Goal: Task Accomplishment & Management: Manage account settings

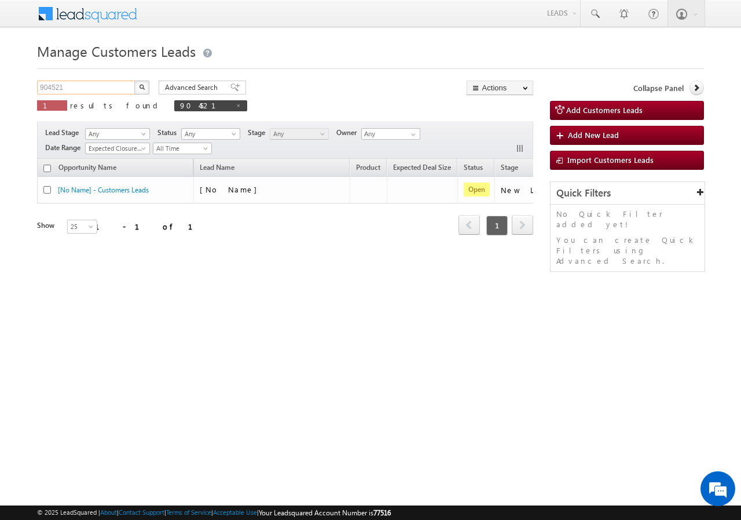
click at [116, 85] on input "904521" at bounding box center [86, 88] width 99 height 14
paste input "15850"
type input "915850"
click at [141, 83] on button "button" at bounding box center [141, 88] width 15 height 14
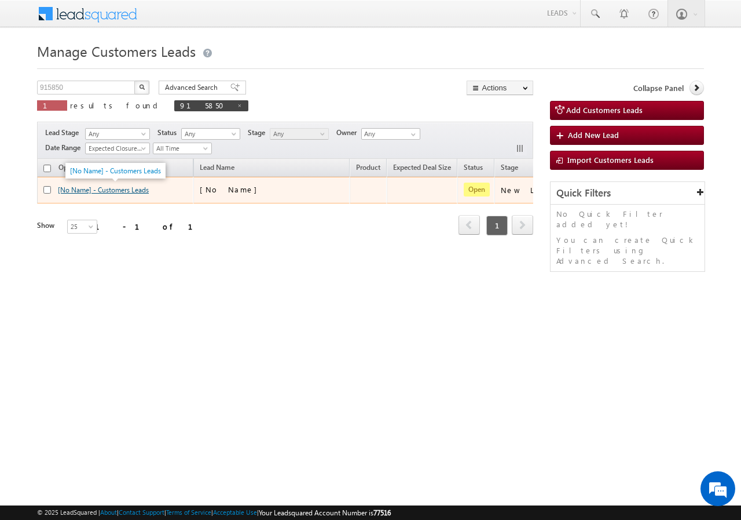
click at [79, 191] on link "[No Name] - Customers Leads" at bounding box center [103, 189] width 91 height 9
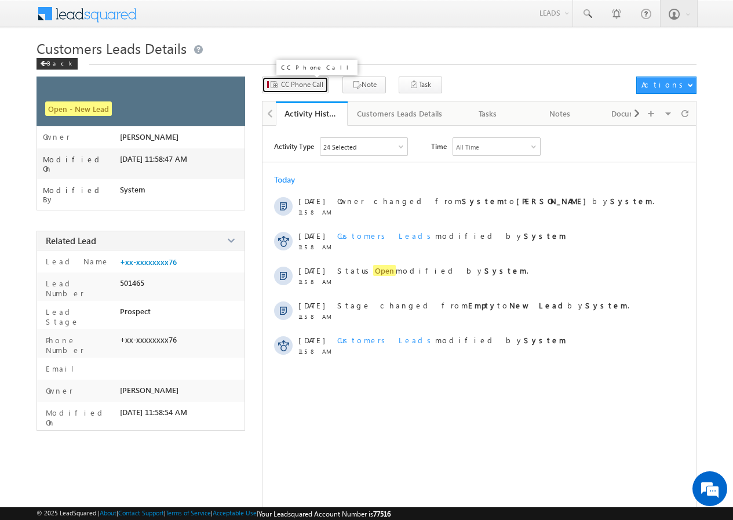
click at [297, 86] on span "CC Phone Call" at bounding box center [302, 84] width 42 height 10
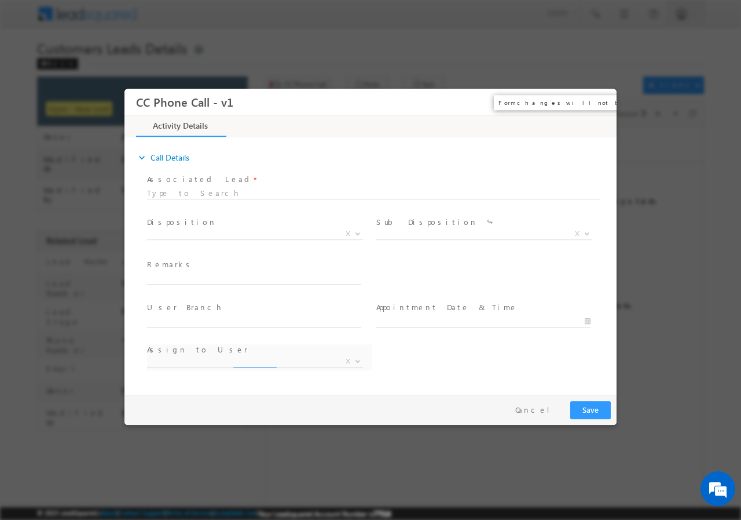
select select "[EMAIL_ADDRESS][DOMAIN_NAME]"
click at [599, 100] on button "×" at bounding box center [600, 101] width 20 height 21
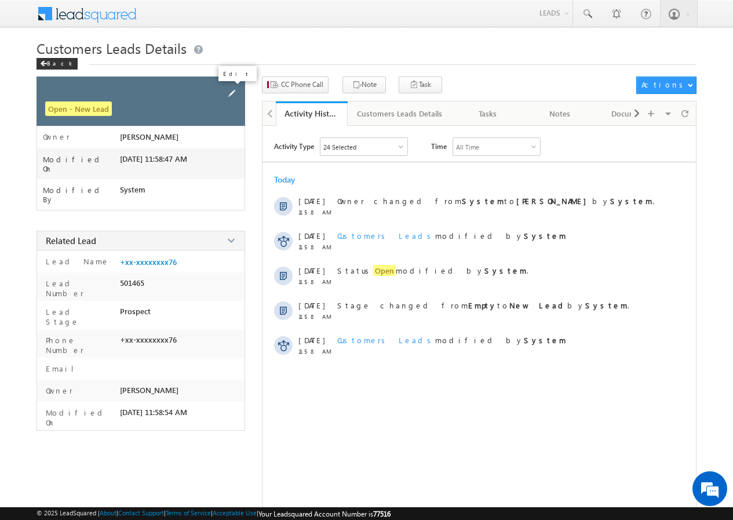
click at [230, 92] on span at bounding box center [231, 93] width 13 height 13
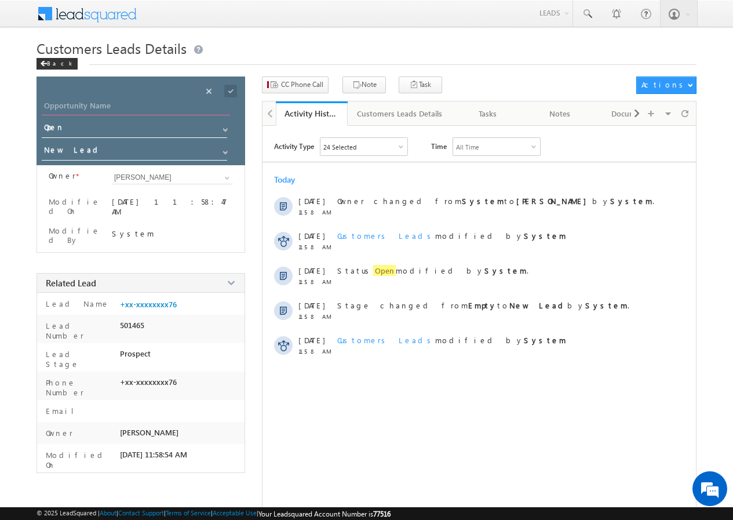
click at [114, 102] on input "Opportunity Name" at bounding box center [136, 107] width 188 height 16
paste input "Yogesh Gurnule"
type input "Yogesh Gurnule"
click at [228, 87] on span at bounding box center [230, 91] width 13 height 13
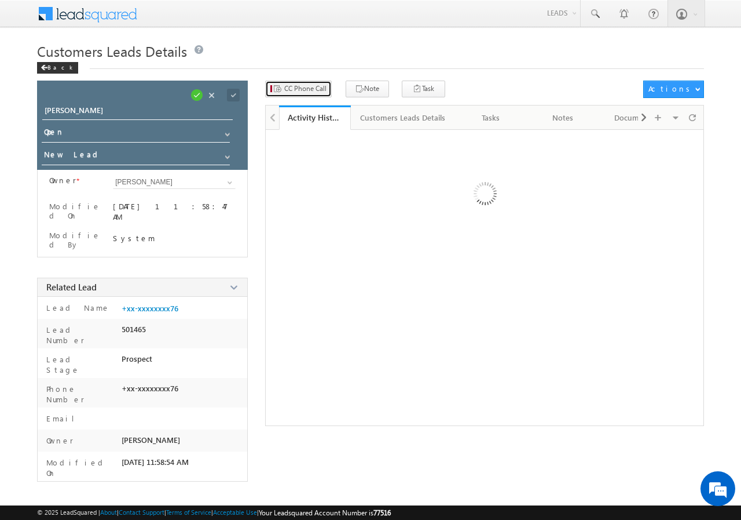
click at [303, 84] on span "CC Phone Call" at bounding box center [305, 88] width 42 height 10
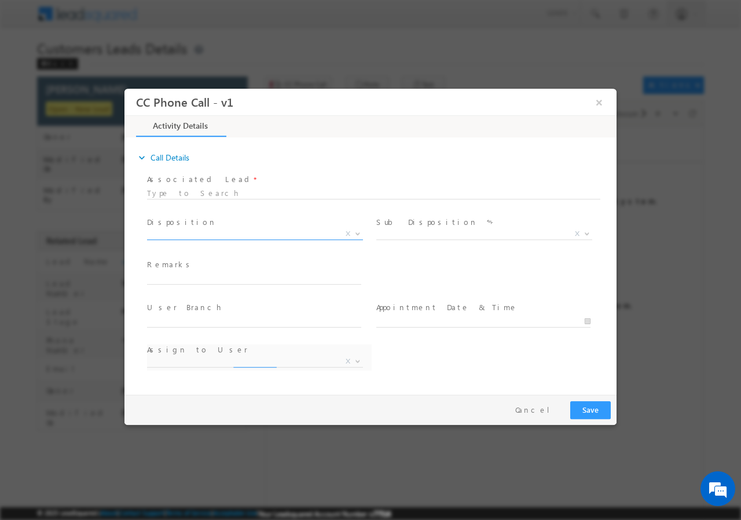
click at [207, 228] on span "X" at bounding box center [255, 234] width 216 height 12
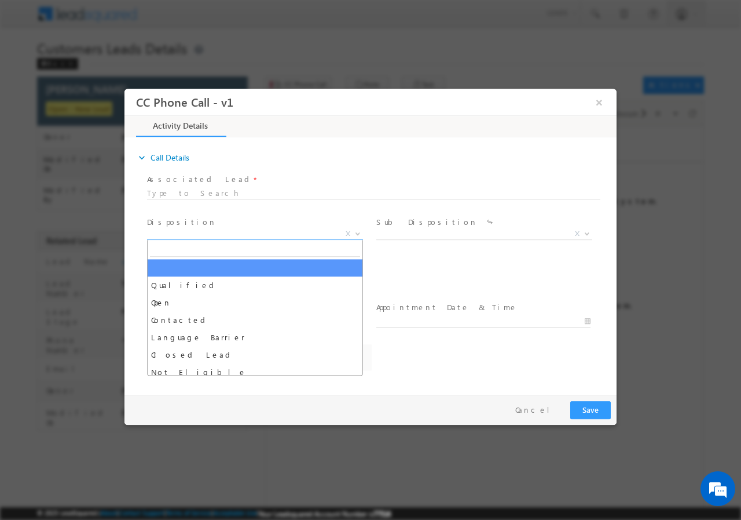
select select "Rose.Shyse+sgrl@leadsquared.com"
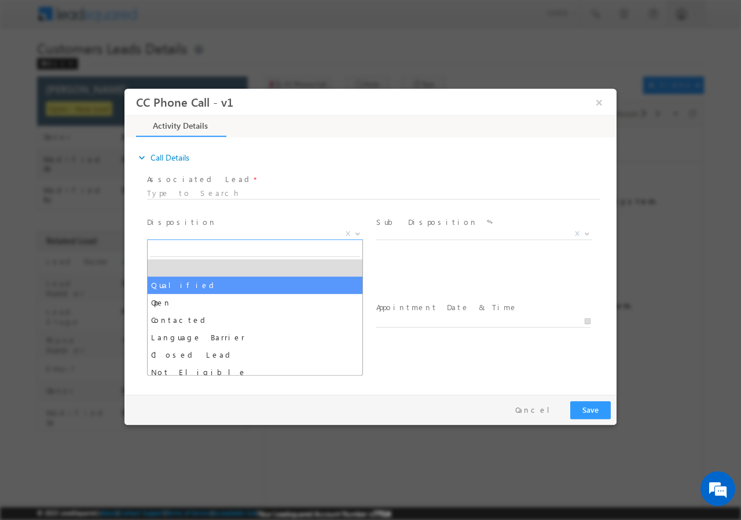
select select "Qualified"
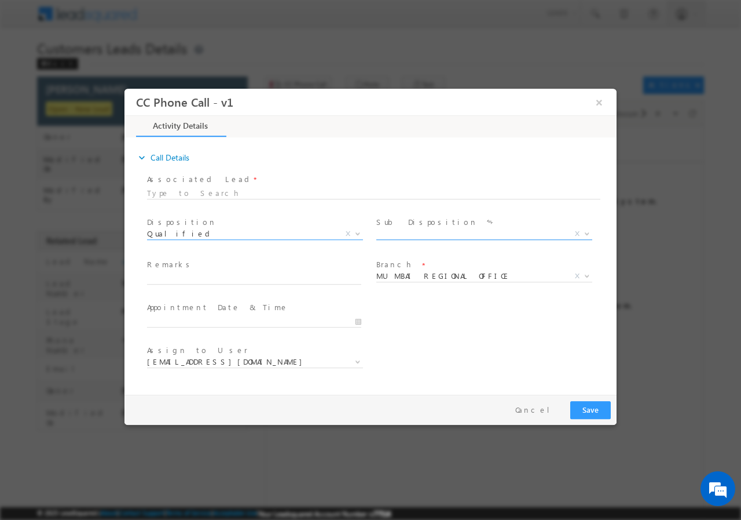
click at [400, 234] on span "X" at bounding box center [484, 234] width 216 height 12
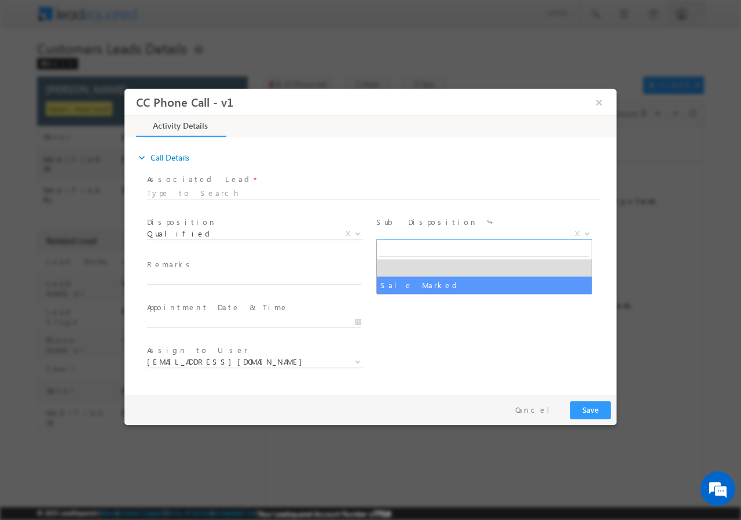
select select "Sale Marked"
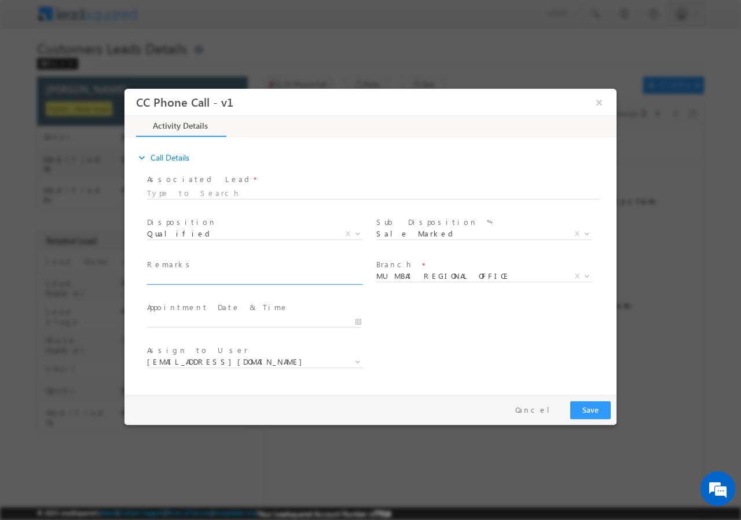
click at [256, 276] on input "text" at bounding box center [254, 278] width 214 height 12
paste input "915850//Faceboook//Yogesh Gurnule//9764505476//CONSTRUCTION//LOAN REQ-35L// SAL…"
type input "915850//Faceboook//Yogesh Gurnule//9764505476//CONSTRUCTION//LOAN REQ-35L// SAL…"
click at [444, 322] on div "User Branch * Appointment Date & Time *" at bounding box center [381, 319] width 472 height 43
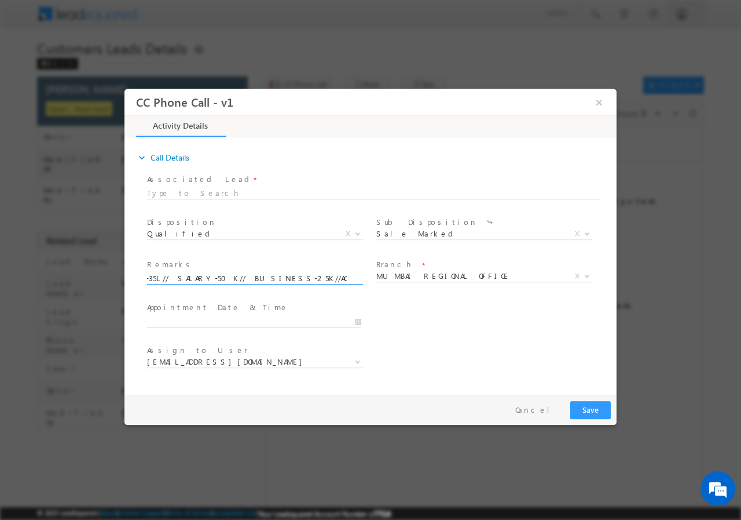
click at [444, 322] on div "User Branch * Appointment Date & Time *" at bounding box center [381, 319] width 472 height 43
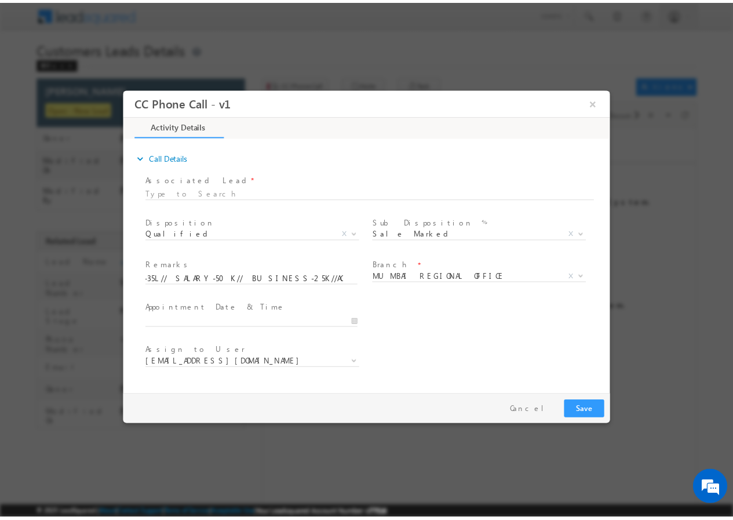
scroll to position [0, 0]
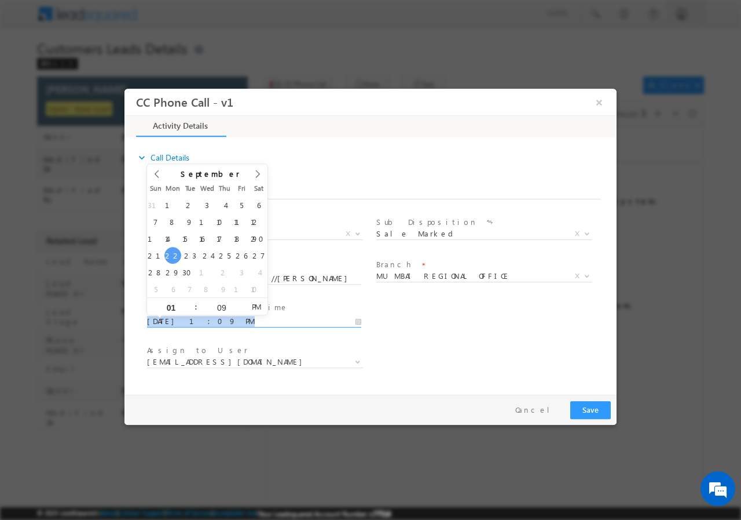
click at [356, 318] on input "09/22/2025 1:09 PM" at bounding box center [254, 321] width 214 height 12
type input "09/24/2025 2:09 PM"
type input "02"
click at [193, 302] on span at bounding box center [191, 301] width 8 height 9
click at [221, 308] on input "09" at bounding box center [222, 307] width 48 height 8
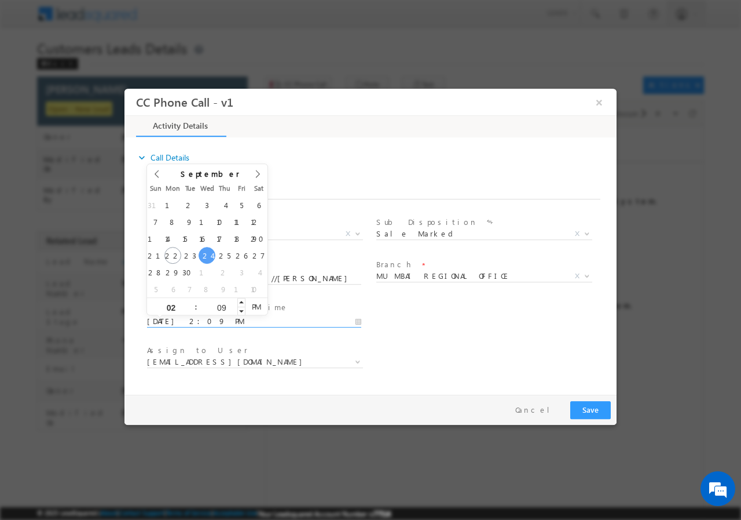
click at [221, 308] on input "09" at bounding box center [222, 307] width 48 height 8
click at [220, 308] on input "09" at bounding box center [222, 307] width 48 height 8
type input "00"
type input "09/24/2025 2:00 PM"
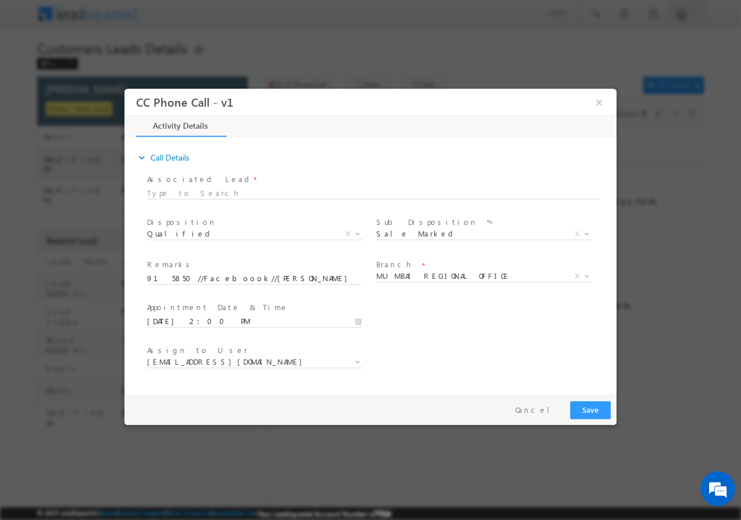
click at [411, 327] on div "User Branch * Appointment Date & Time * 09/24/2025 2:00 PM" at bounding box center [381, 319] width 472 height 43
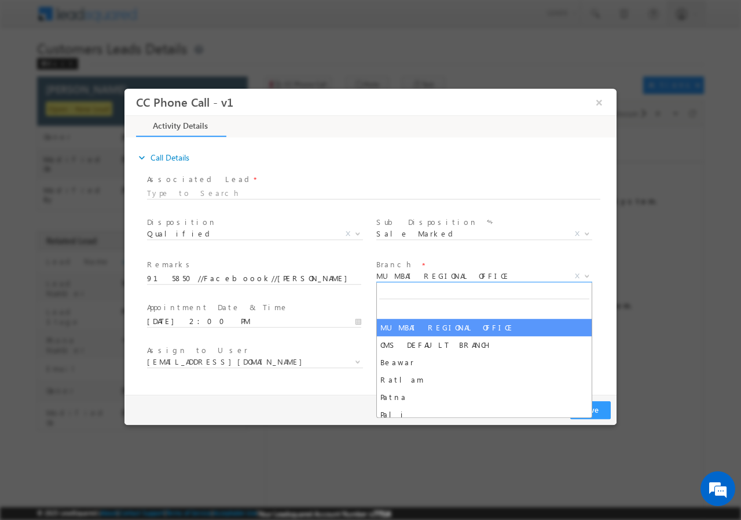
click at [423, 277] on span "MUMBAI REGIONAL OFFICE" at bounding box center [470, 275] width 188 height 10
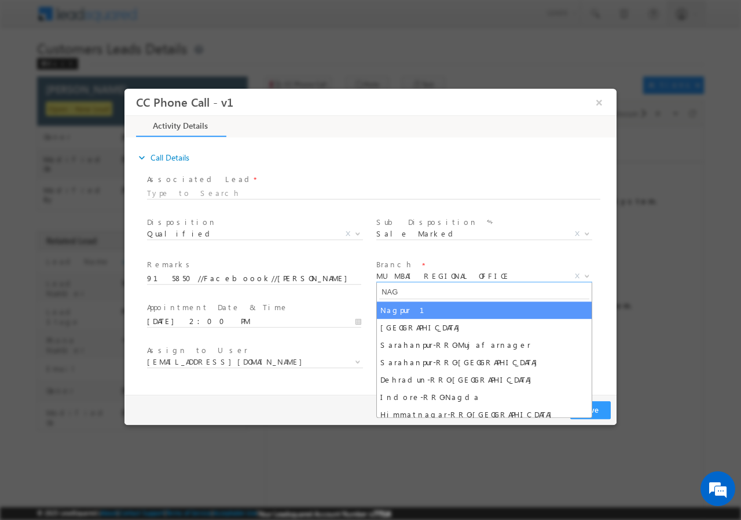
type input "NAG"
select select "Nagpur 1"
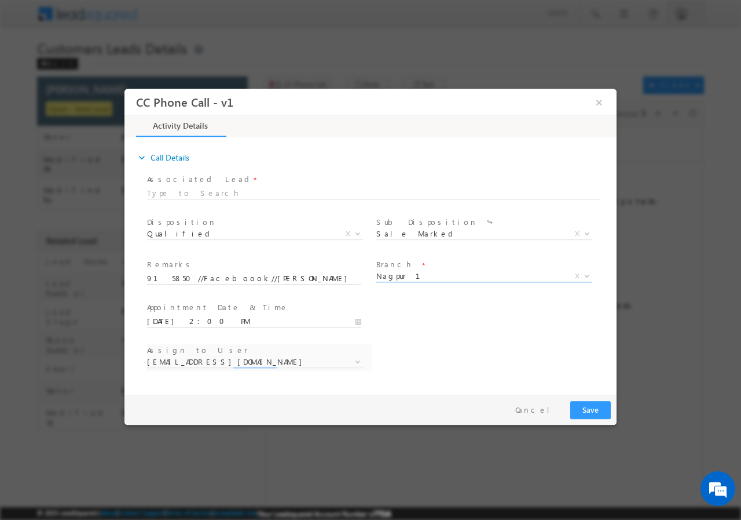
select select "anil.shewade@sgrlimited.in"
click at [246, 315] on span "09/24/2025 2:00 PM" at bounding box center [259, 321] width 225 height 13
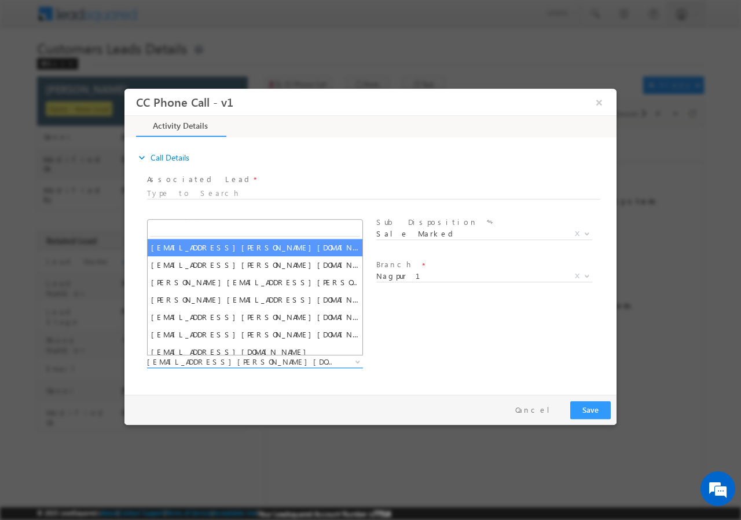
click at [257, 363] on span "anil.shewade@sgrlimited.in" at bounding box center [241, 361] width 188 height 10
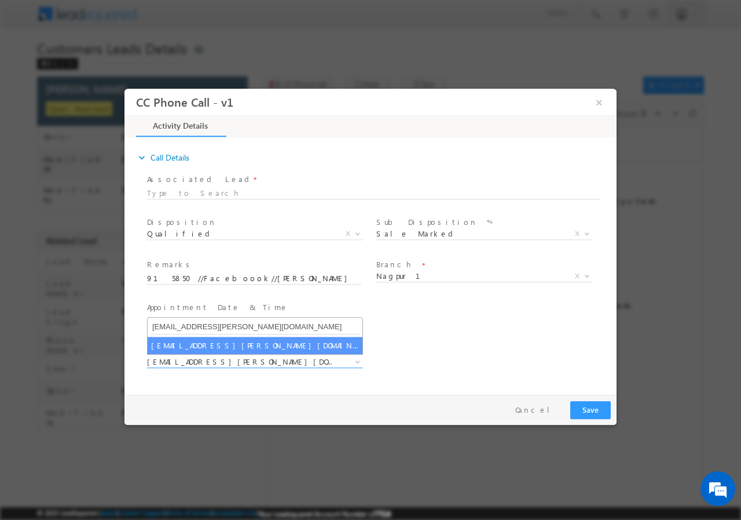
type input "ashish.bhati@sgrlimited.in"
select select "ashish.bhati@sgrlimited.in"
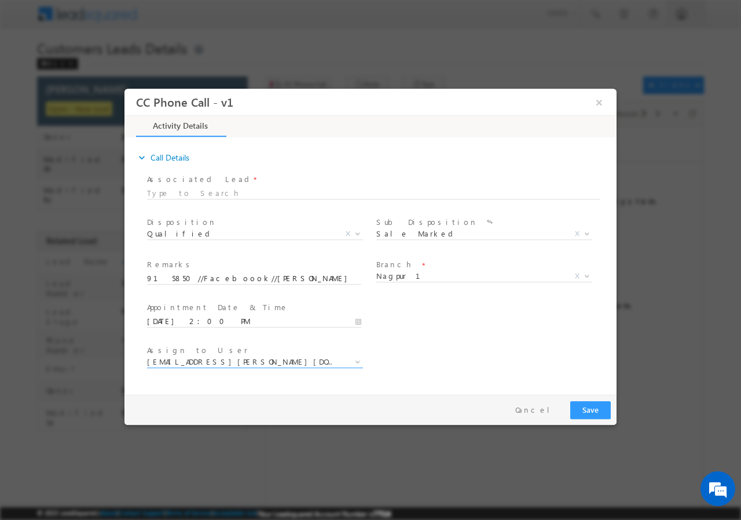
click at [450, 343] on div "Assign to User * anil.shewade@sgrlimited.in ashish.bhati@sgrlimited.in mithun.c…" at bounding box center [381, 362] width 472 height 43
click at [580, 407] on button "Save" at bounding box center [591, 409] width 41 height 18
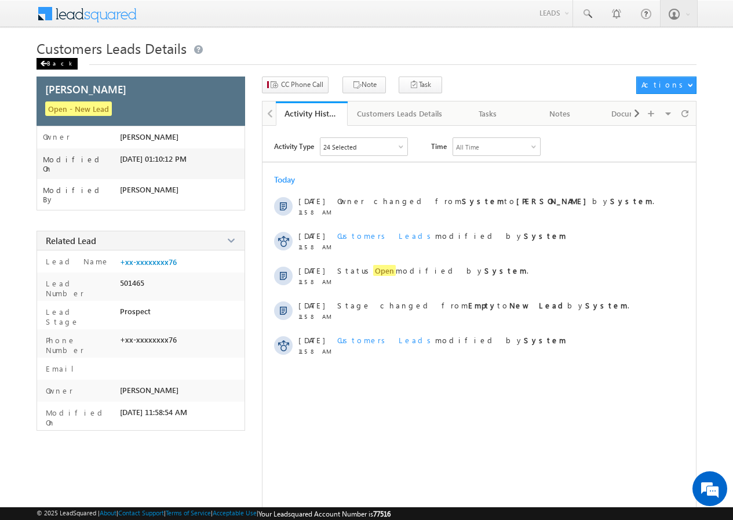
click at [56, 65] on div "Back" at bounding box center [56, 64] width 41 height 12
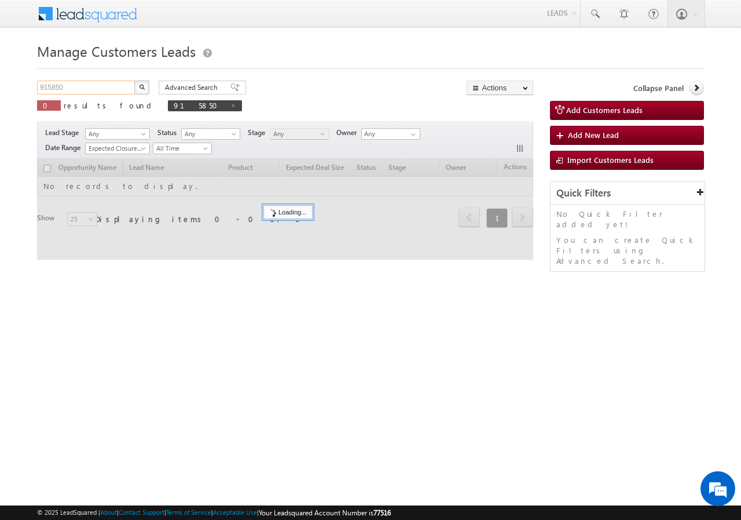
click at [79, 89] on input "915850" at bounding box center [86, 88] width 99 height 14
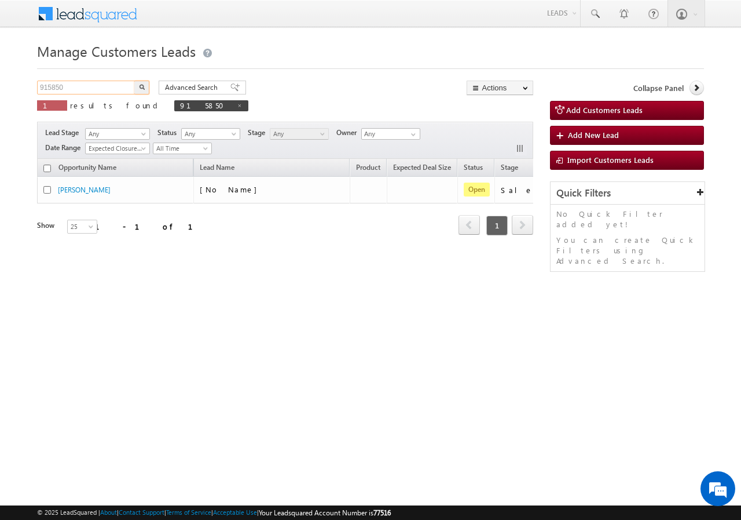
paste input "2"
type input "915852"
click at [140, 86] on img "button" at bounding box center [142, 87] width 6 height 6
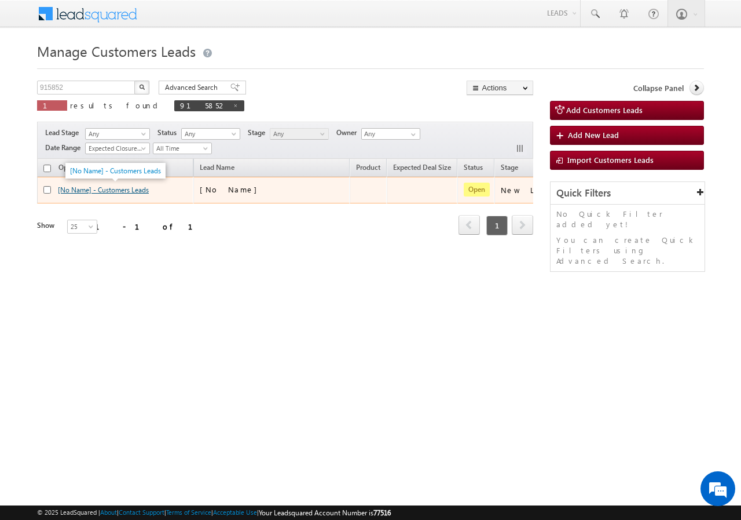
click at [76, 190] on link "[No Name] - Customers Leads" at bounding box center [103, 189] width 91 height 9
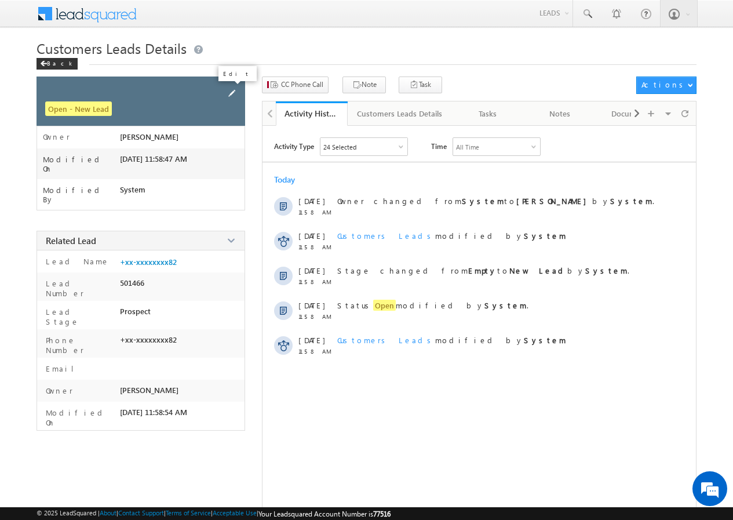
click at [230, 93] on span at bounding box center [231, 93] width 13 height 13
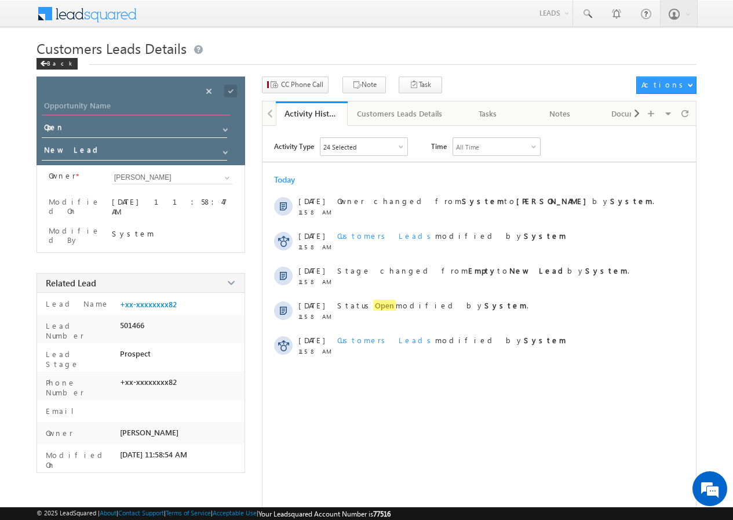
click at [103, 105] on input "Opportunity Name" at bounding box center [136, 107] width 188 height 16
type input "m"
type input "M [PERSON_NAME]"
click at [230, 90] on span at bounding box center [230, 91] width 13 height 13
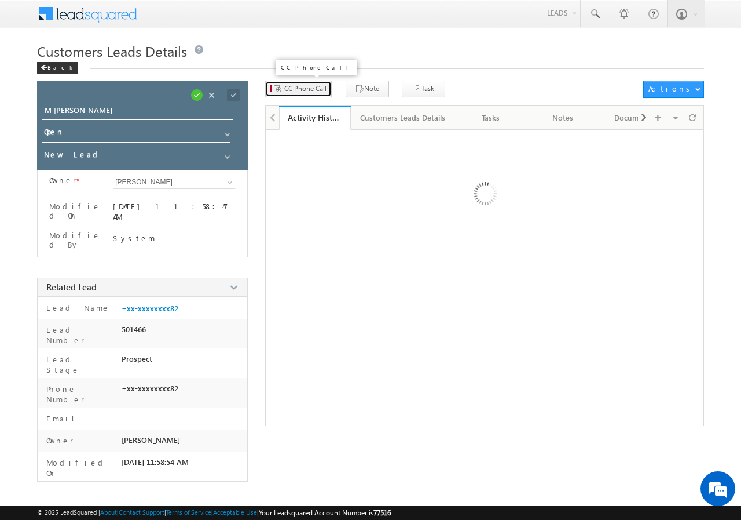
click at [288, 87] on span "CC Phone Call" at bounding box center [305, 88] width 42 height 10
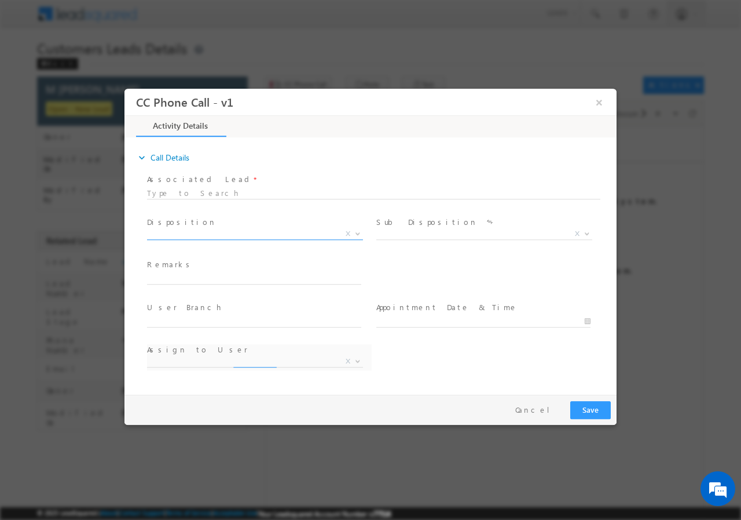
click at [192, 233] on span "X" at bounding box center [255, 234] width 216 height 12
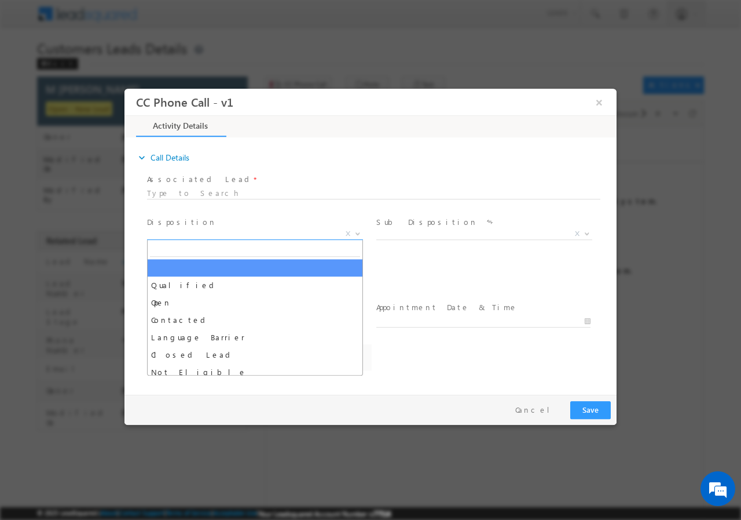
select select "[EMAIL_ADDRESS][DOMAIN_NAME]"
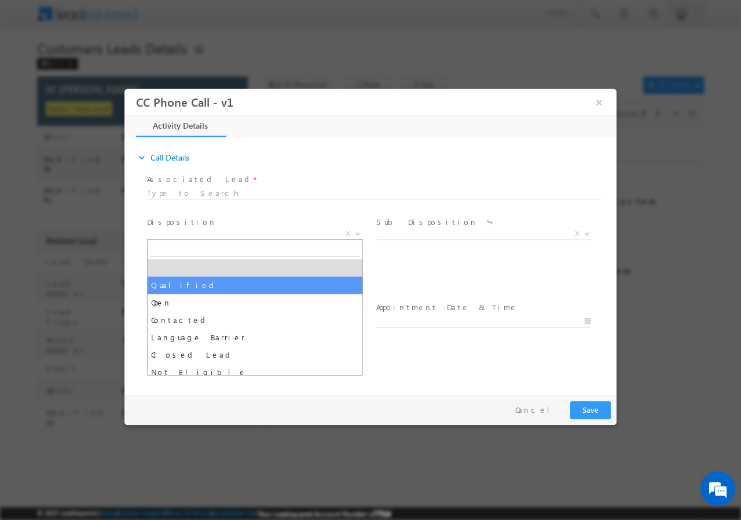
select select "Qualified"
click at [173, 284] on span at bounding box center [254, 289] width 214 height 13
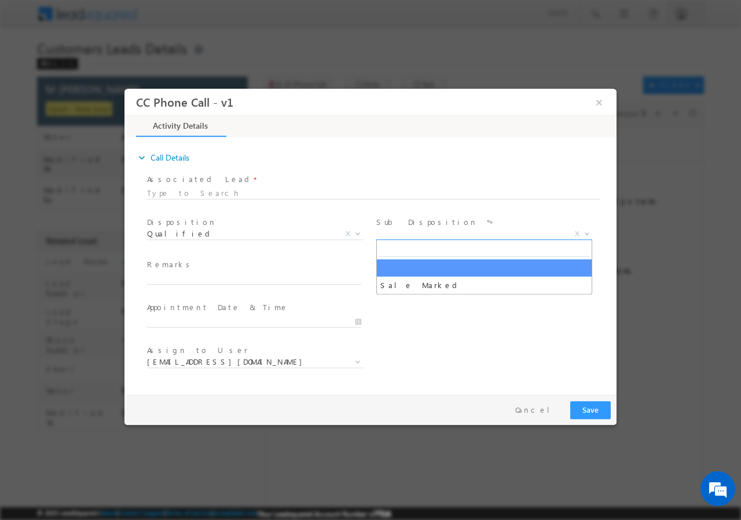
click at [405, 235] on span "X" at bounding box center [484, 234] width 216 height 12
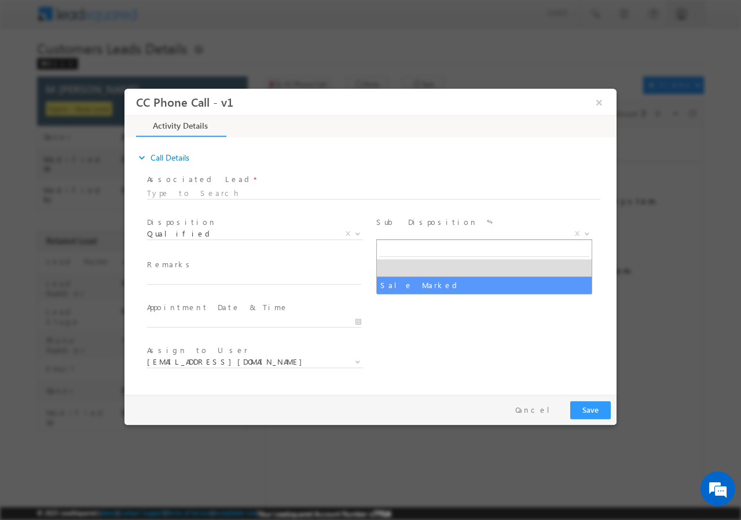
select select "Sale Marked"
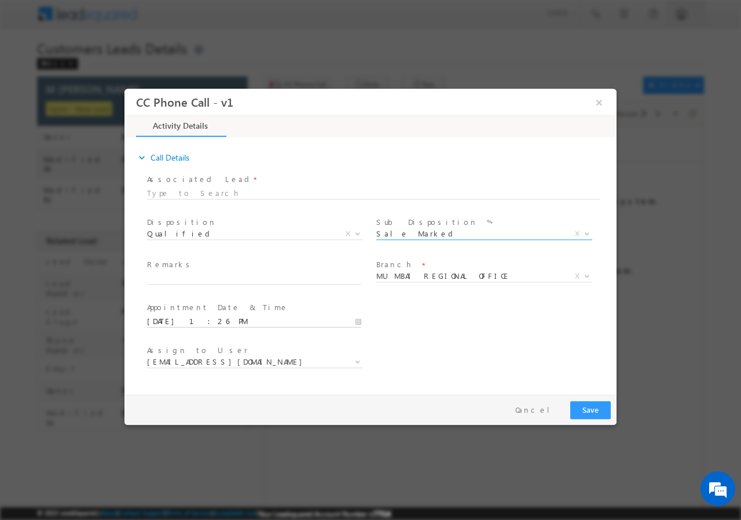
click at [359, 318] on input "09/22/2025 1:26 PM" at bounding box center [254, 321] width 214 height 12
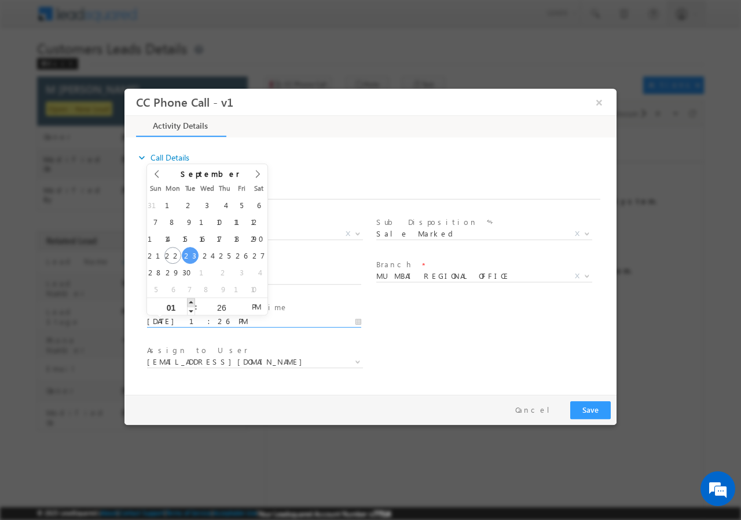
type input "09/23/2025 2:26 PM"
type input "02"
click at [193, 303] on span at bounding box center [191, 301] width 8 height 9
click at [217, 308] on input "26" at bounding box center [222, 307] width 48 height 8
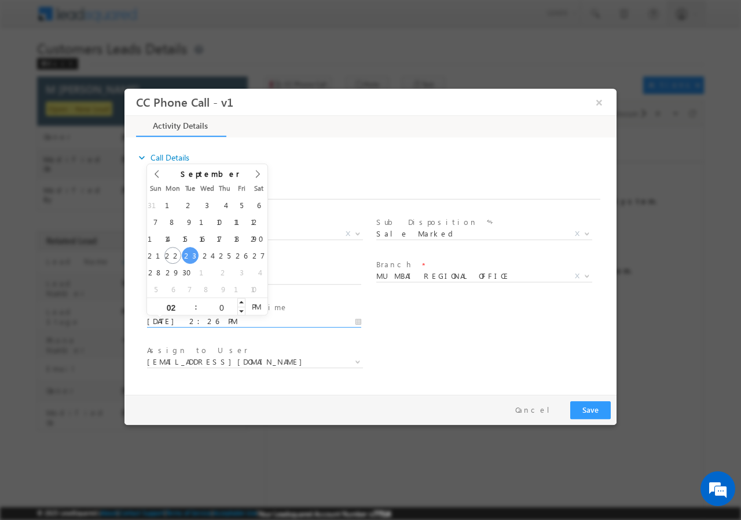
type input "00"
click at [478, 329] on div "User Branch * Appointment Date & Time * 09/23/2025 2:26 PM" at bounding box center [381, 319] width 472 height 43
type input "09/23/2025 2:00 PM"
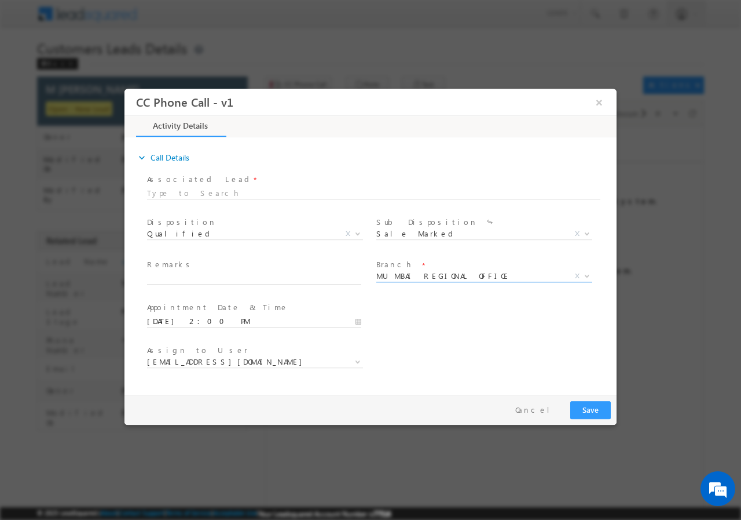
click at [449, 275] on span "MUMBAI REGIONAL OFFICE" at bounding box center [470, 275] width 188 height 10
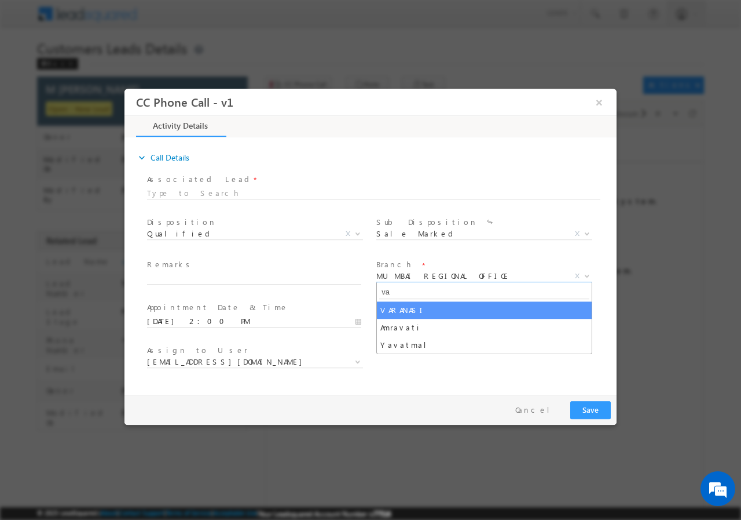
type input "va"
select select "VARANASI"
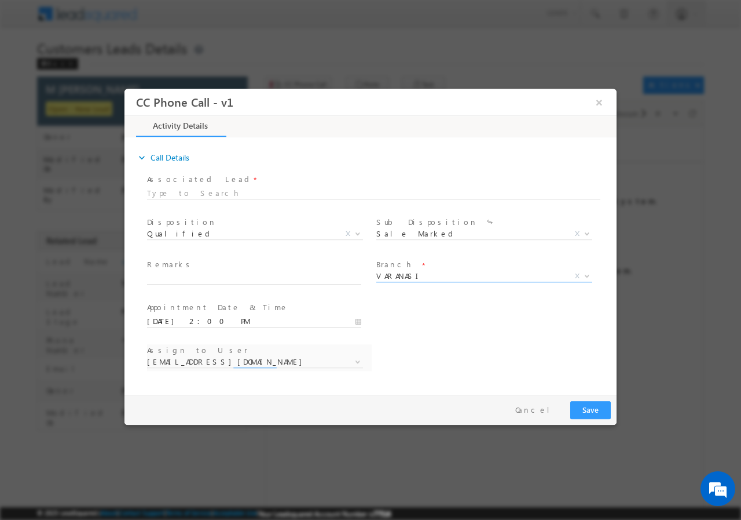
select select "amit.kumar7@sgrlimited.in"
click at [210, 280] on input "text" at bounding box center [254, 278] width 214 height 12
paste input "915852//Faceboook//M sharik//8127195782//Flat Purchase//loan req-40L//self emp-…"
type input "915852//Faceboook//M sharik//8127195782//Flat Purchase//loan req-40L//self emp-…"
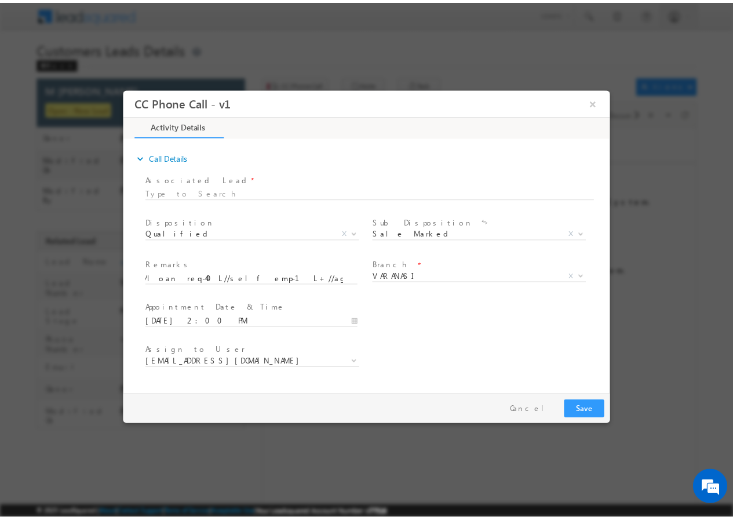
scroll to position [0, 0]
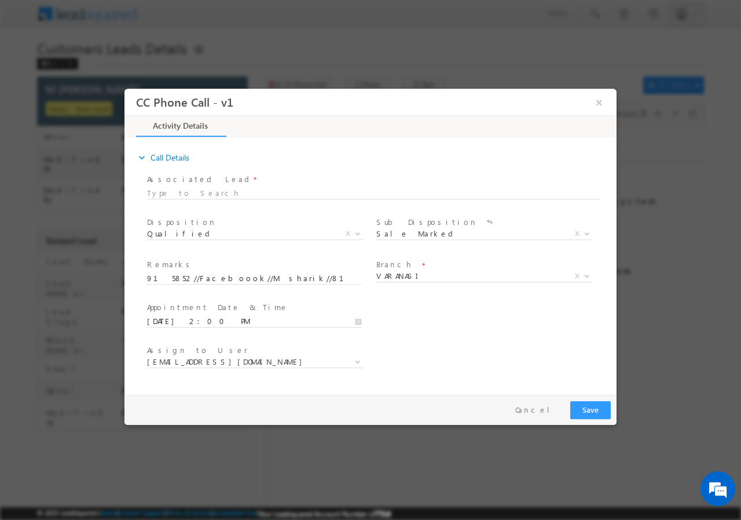
click at [251, 354] on span "Assign to User *" at bounding box center [254, 349] width 214 height 13
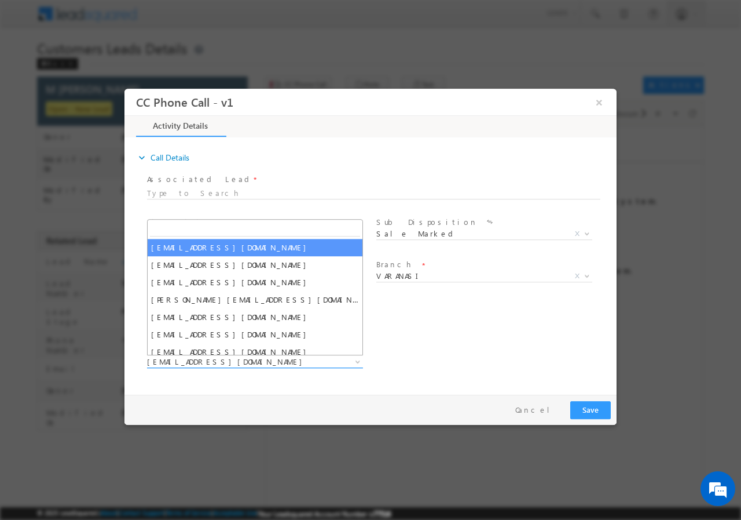
click at [254, 360] on span "amit.kumar7@sgrlimited.in" at bounding box center [241, 361] width 188 height 10
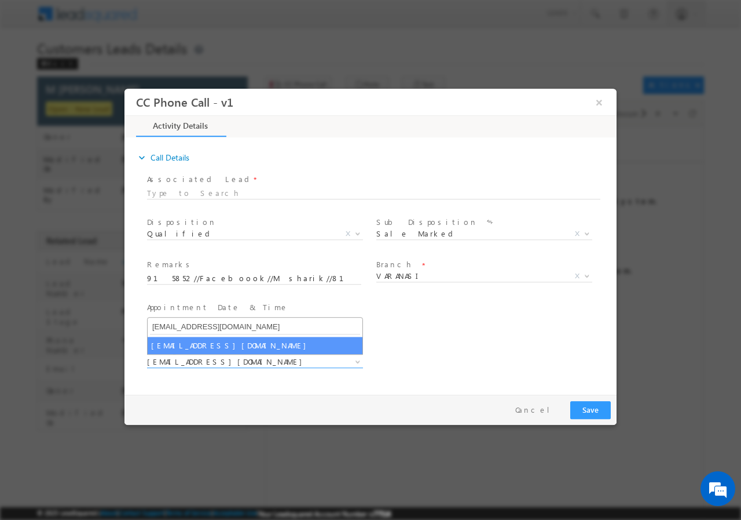
type input "amit.jaiswal1@sgrlimited.in"
select select "amit.jaiswal1@sgrlimited.in"
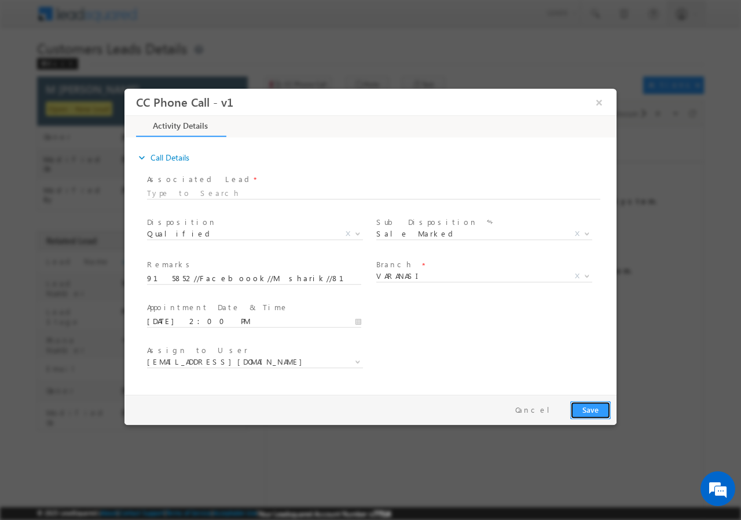
click at [588, 408] on button "Save" at bounding box center [591, 409] width 41 height 18
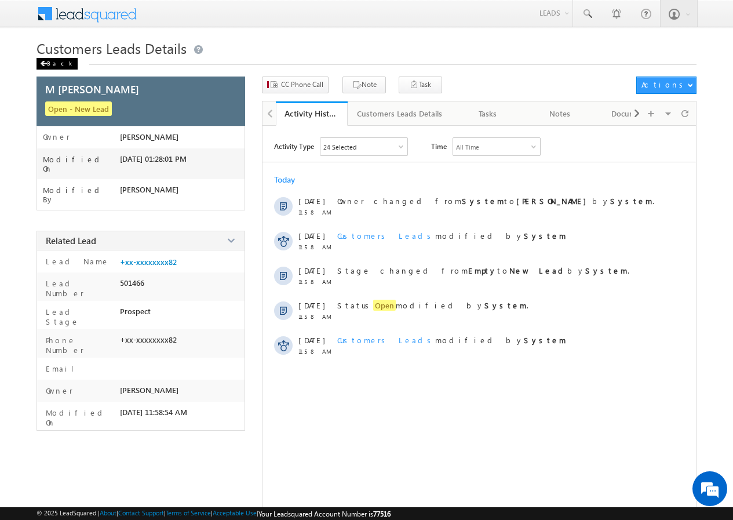
click at [54, 66] on div "Back" at bounding box center [56, 64] width 41 height 12
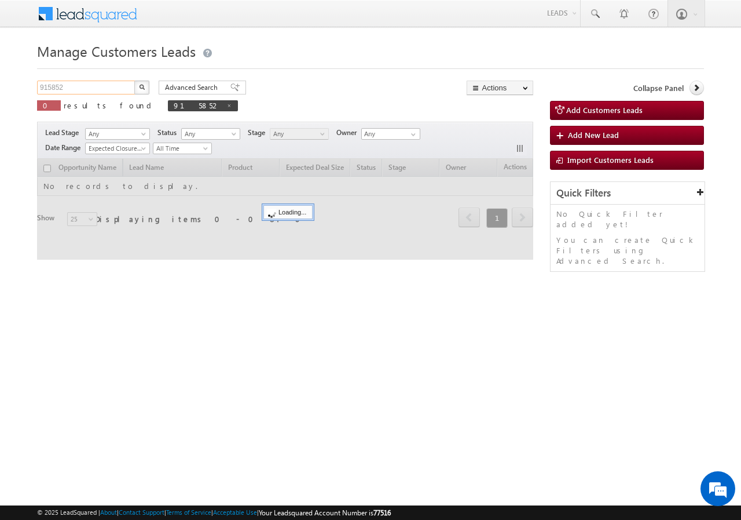
click at [87, 90] on input "915852" at bounding box center [86, 88] width 99 height 14
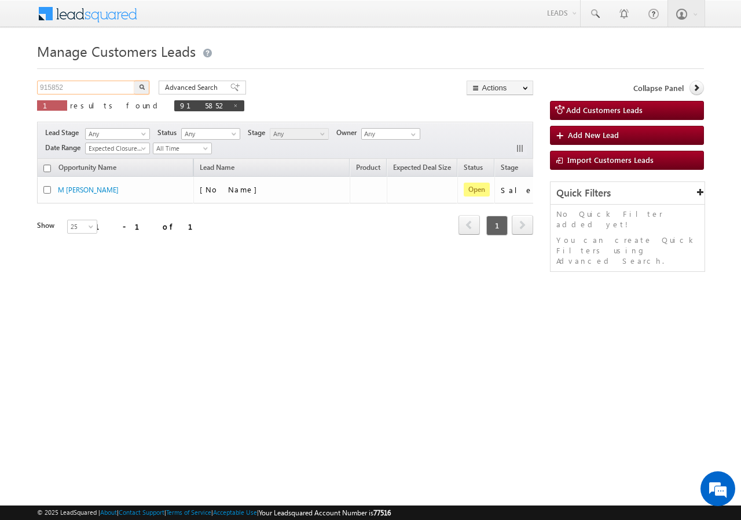
paste input "1"
type input "915851"
click at [139, 85] on img "button" at bounding box center [142, 87] width 6 height 6
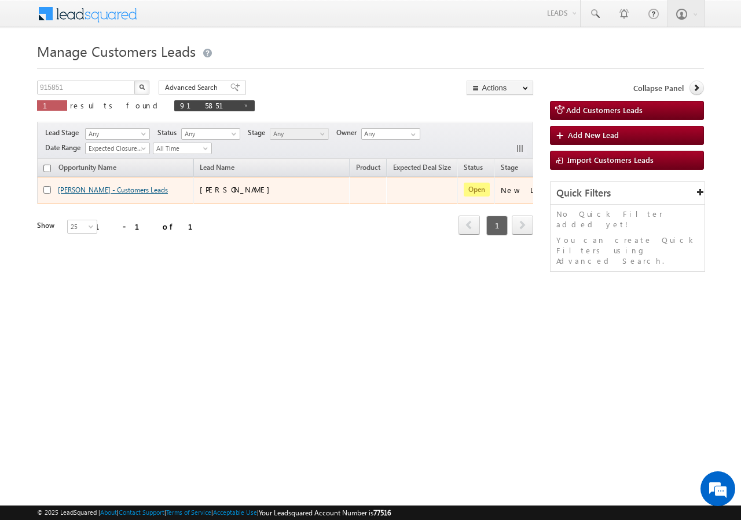
click at [93, 190] on link "UDAY RAJ - Customers Leads" at bounding box center [113, 189] width 110 height 9
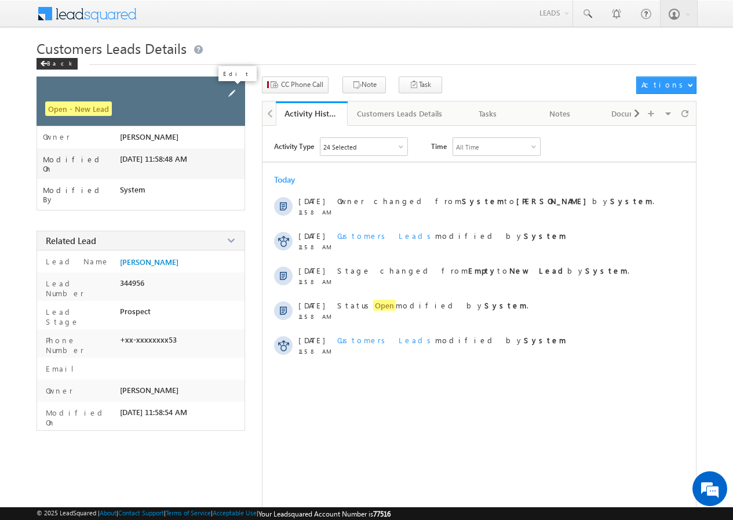
click at [230, 93] on span at bounding box center [231, 93] width 13 height 13
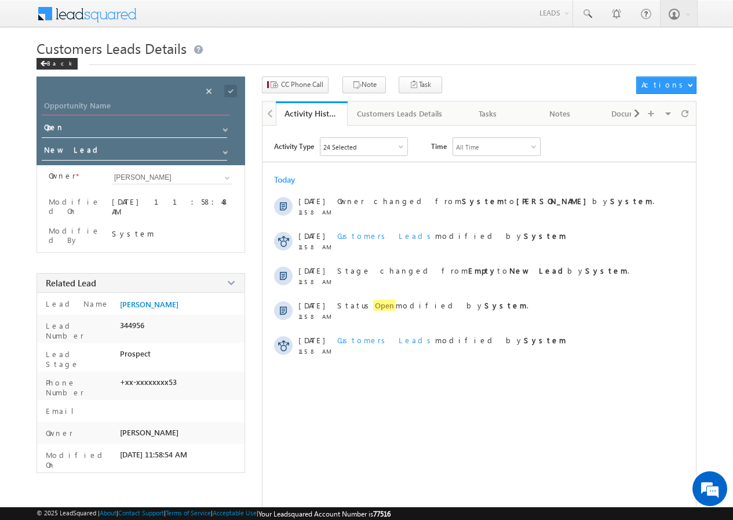
click at [116, 109] on input "Opportunity Name" at bounding box center [136, 107] width 188 height 16
paste input "[PERSON_NAME]"
type input "[PERSON_NAME]"
click at [233, 95] on span at bounding box center [230, 91] width 13 height 13
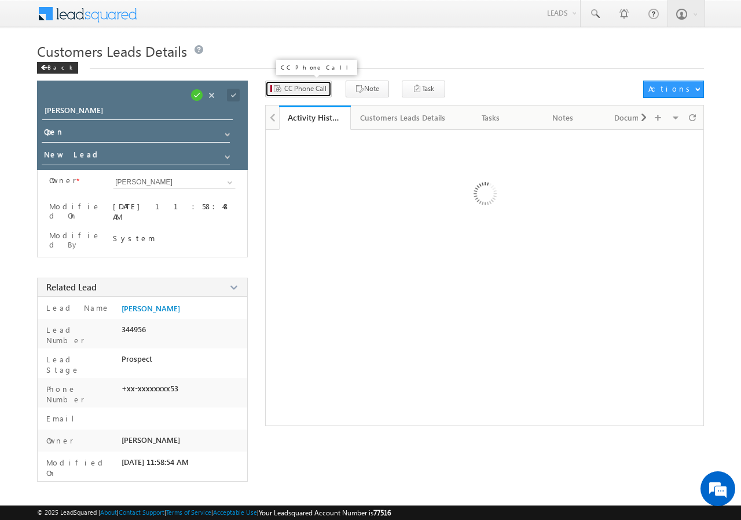
click at [295, 87] on span "CC Phone Call" at bounding box center [305, 88] width 42 height 10
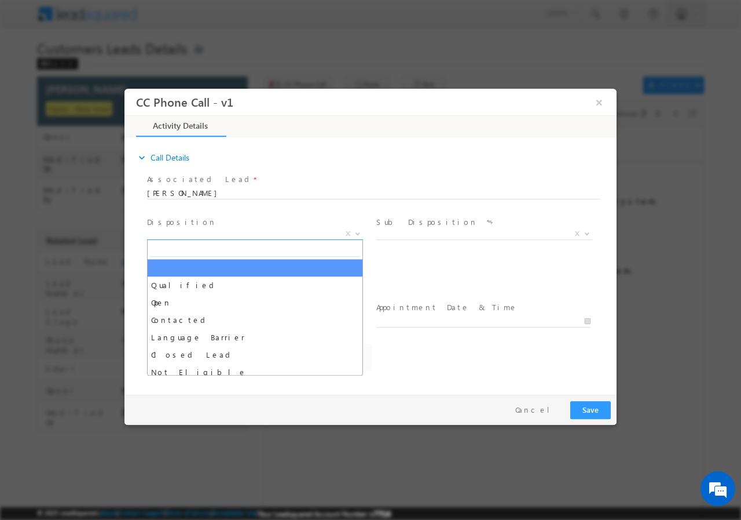
click at [202, 235] on span "X" at bounding box center [255, 234] width 216 height 12
select select "Rose.Shyse+sgrl@leadsquared.com"
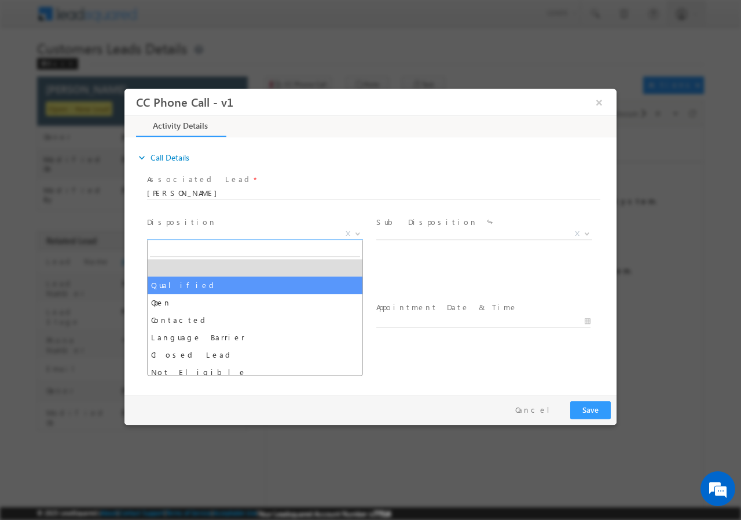
select select "Qualified"
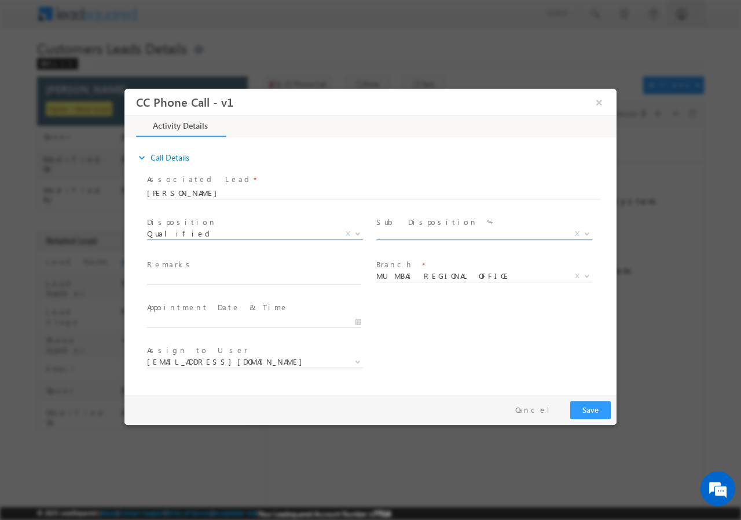
click at [396, 233] on span "X" at bounding box center [484, 234] width 216 height 12
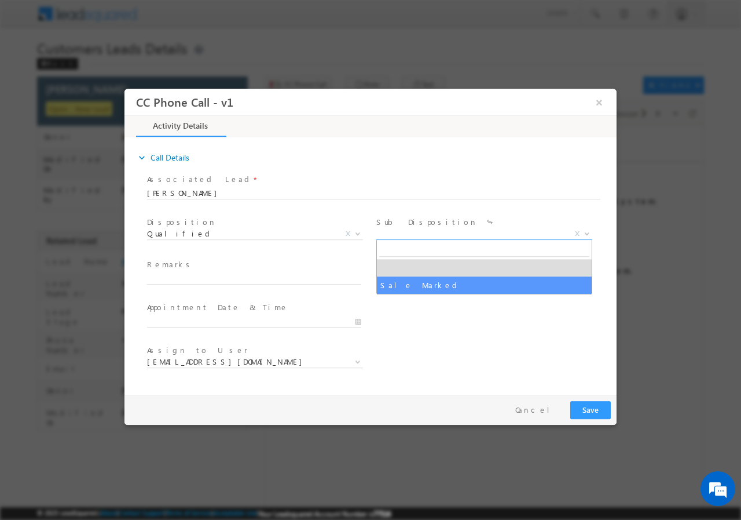
select select "Sale Marked"
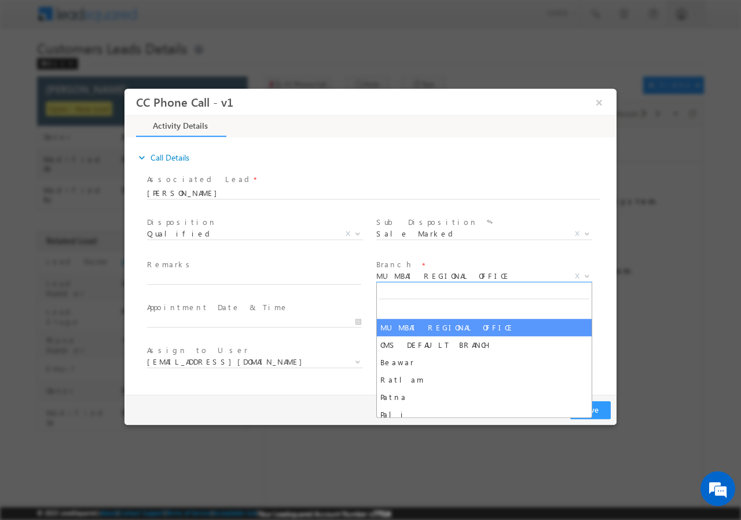
click at [433, 274] on span "MUMBAI REGIONAL OFFICE" at bounding box center [470, 275] width 188 height 10
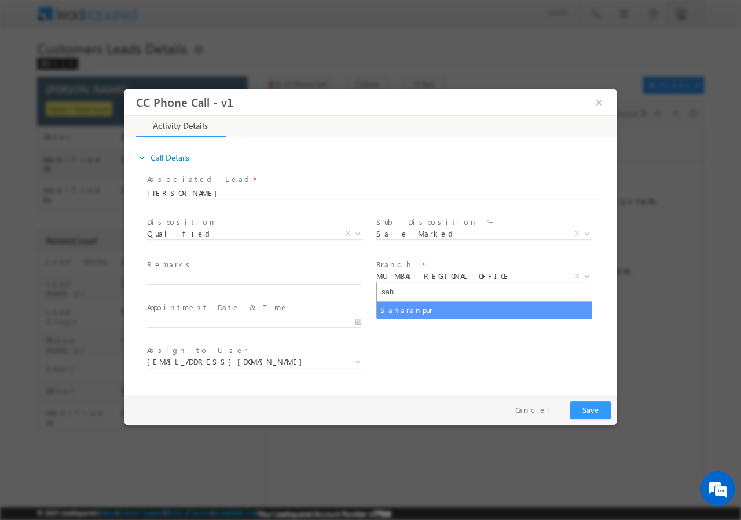
type input "sah"
select select "Saharanpur"
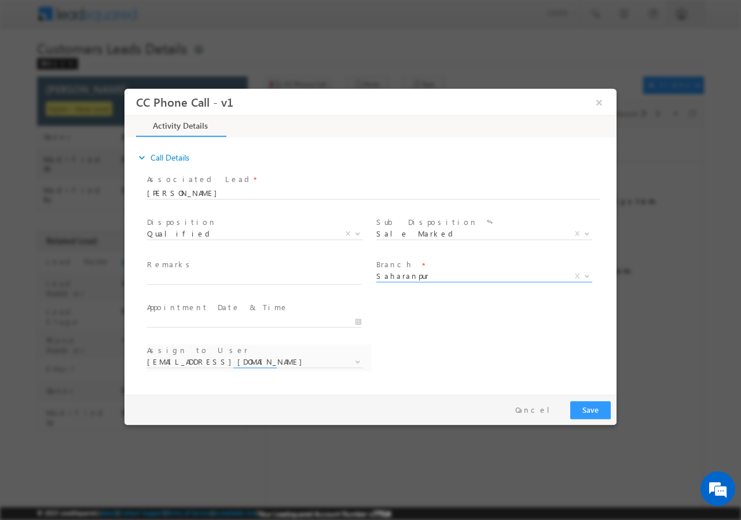
select select "[PERSON_NAME][EMAIL_ADDRESS][DOMAIN_NAME]"
click at [184, 279] on input "text" at bounding box center [254, 278] width 214 height 12
paste input "915851//Faceboook//Uday Panwar//9458416353//Construction// loan req-20L// self …"
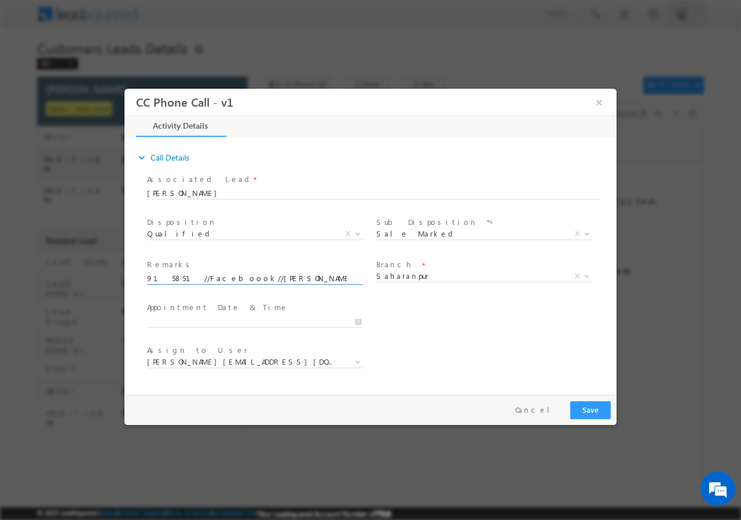
scroll to position [0, 510]
type input "915851//Faceboook//Uday Panwar//9458416353//Construction// loan req-20L// self …"
click at [353, 317] on input "09/22/2025 1:48 PM" at bounding box center [254, 321] width 214 height 12
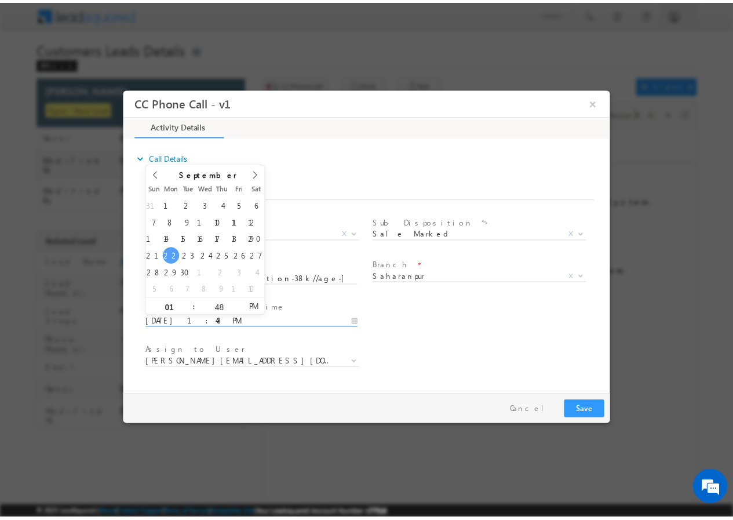
scroll to position [0, 0]
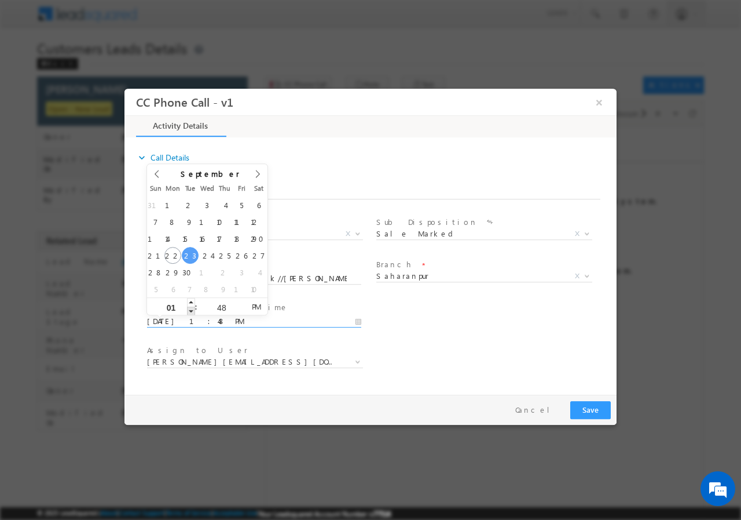
type input "09/23/2025 12:48 PM"
type input "12"
click at [195, 310] on span at bounding box center [191, 310] width 8 height 9
type input "09/23/2025 11:48 AM"
type input "11"
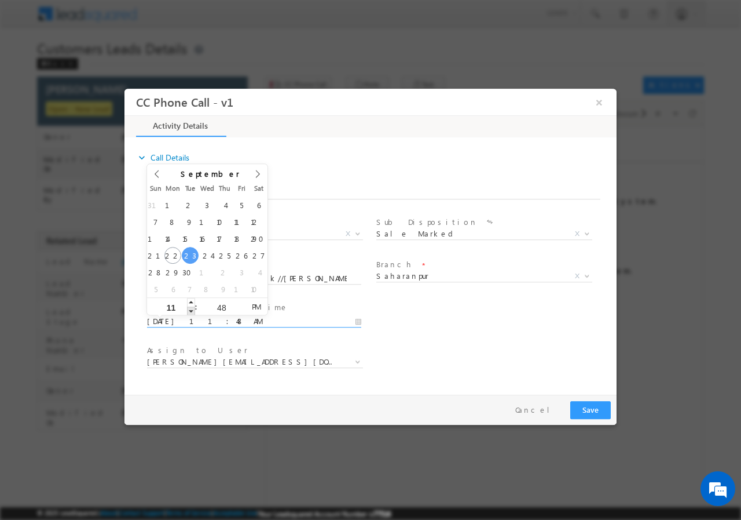
click at [195, 310] on span at bounding box center [191, 310] width 8 height 9
type input "09/23/2025 10:48 AM"
type input "10"
click at [195, 310] on span at bounding box center [191, 310] width 8 height 9
click at [219, 307] on input "48" at bounding box center [222, 307] width 48 height 8
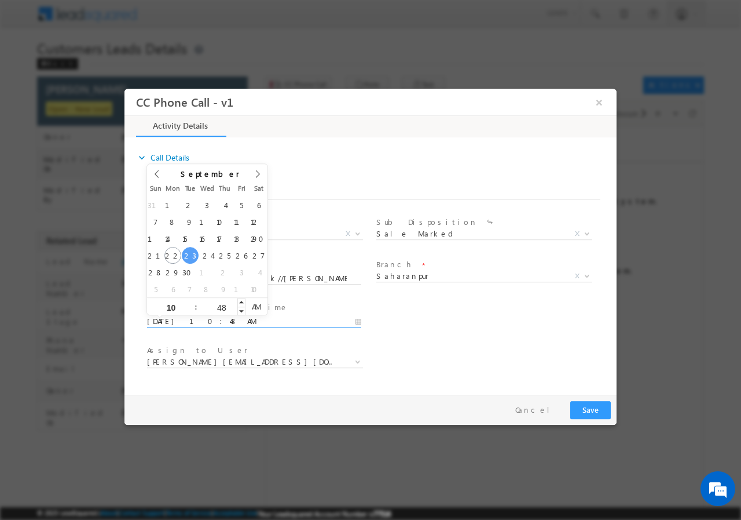
click at [219, 307] on input "48" at bounding box center [222, 307] width 48 height 8
type input "00"
type input "09/23/2025 10:00 AM"
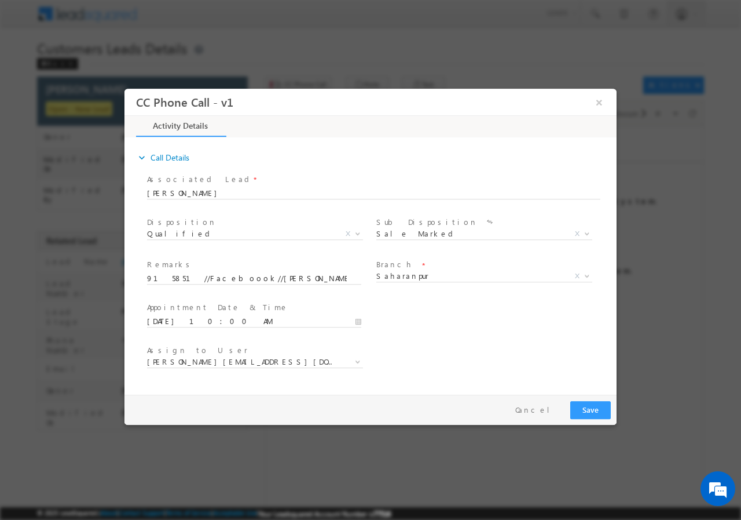
drag, startPoint x: 451, startPoint y: 339, endPoint x: 452, endPoint y: 350, distance: 10.4
click at [452, 339] on div "User Branch * Appointment Date & Time * 09/23/2025 10:00 AM" at bounding box center [381, 319] width 472 height 43
click at [259, 368] on span "[PERSON_NAME][EMAIL_ADDRESS][DOMAIN_NAME]" at bounding box center [255, 364] width 216 height 12
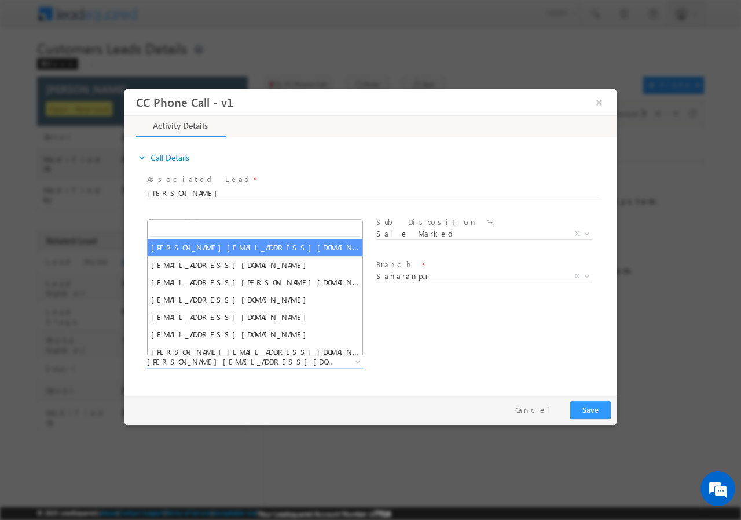
click at [256, 364] on span "[PERSON_NAME][EMAIL_ADDRESS][DOMAIN_NAME]" at bounding box center [241, 361] width 188 height 10
type input "[EMAIL_ADDRESS][DOMAIN_NAME]"
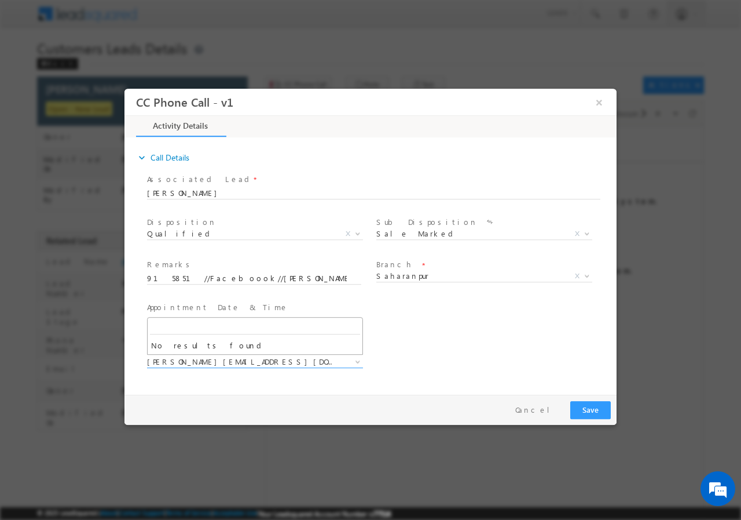
click at [498, 330] on div "User Branch * Appointment Date & Time * 09/23/2025 10:00 AM" at bounding box center [381, 319] width 472 height 43
click at [587, 407] on button "Save" at bounding box center [591, 409] width 41 height 18
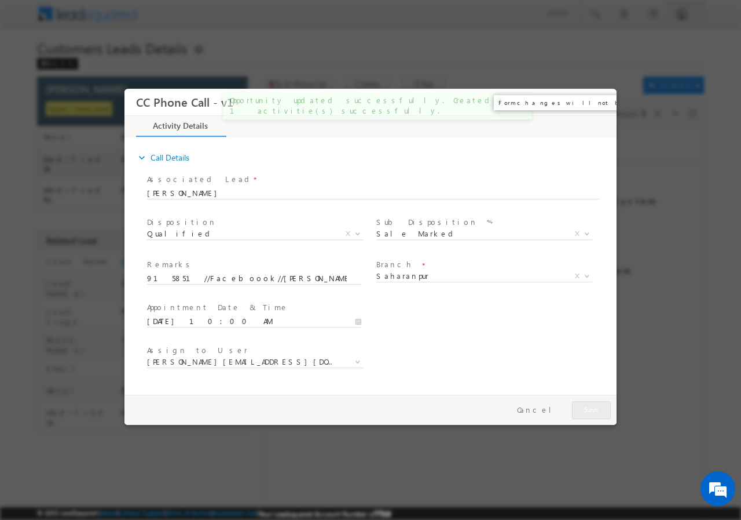
click at [598, 100] on button "×" at bounding box center [600, 101] width 20 height 21
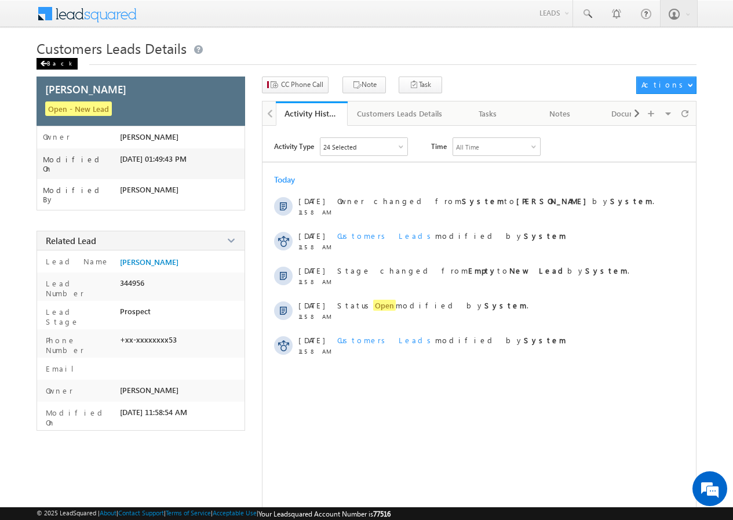
click at [59, 62] on div "Back" at bounding box center [56, 64] width 41 height 12
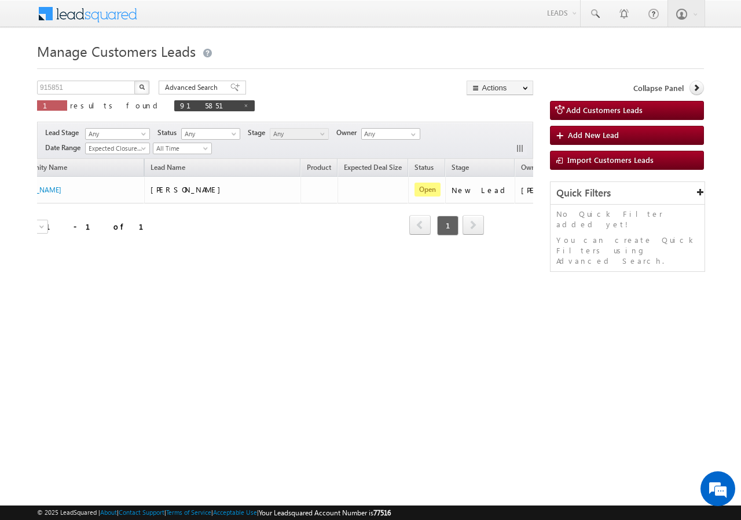
scroll to position [0, 109]
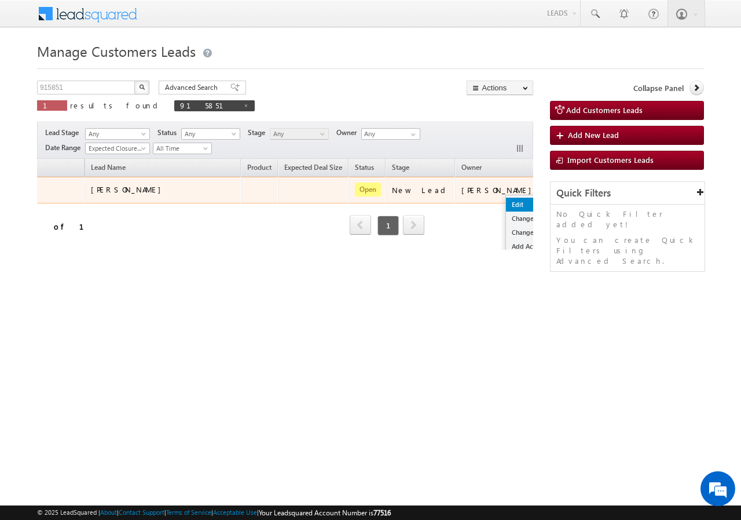
click at [506, 200] on link "Edit" at bounding box center [535, 205] width 58 height 14
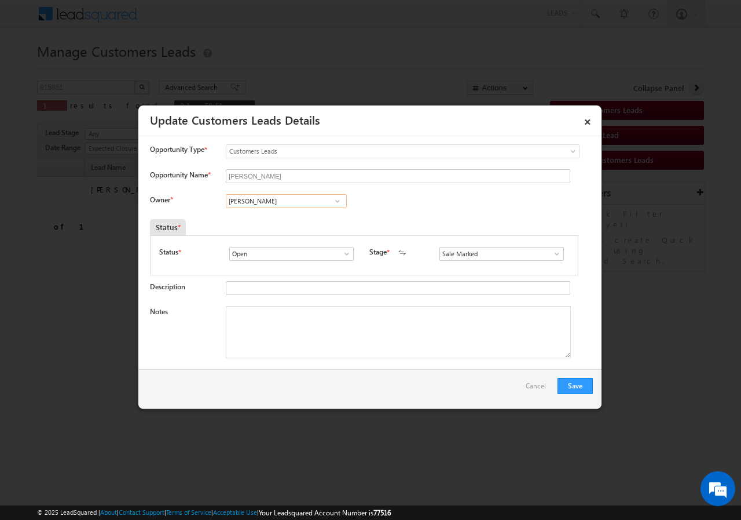
click at [263, 198] on input "[PERSON_NAME]" at bounding box center [286, 201] width 121 height 14
paste input "kunal.kumar1@sgrlimited.i"
click at [254, 221] on span "[EMAIL_ADDRESS][DOMAIN_NAME]" at bounding box center [283, 223] width 104 height 9
type input "[PERSON_NAME]"
click at [279, 319] on textarea "Notes" at bounding box center [398, 332] width 345 height 52
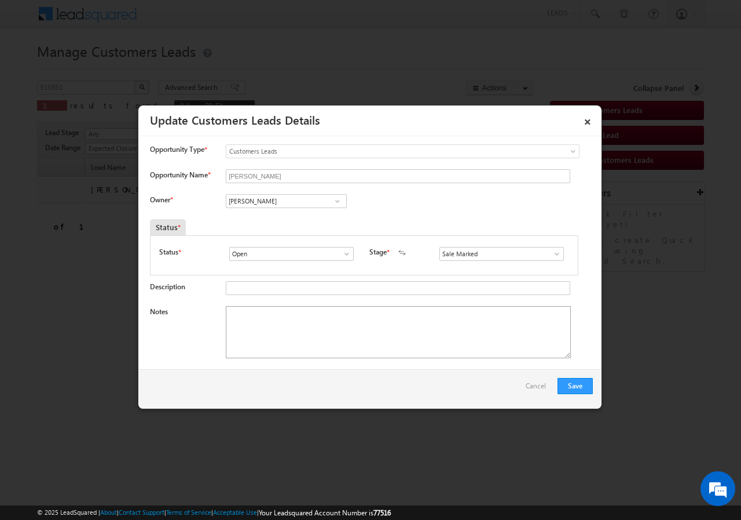
scroll to position [0, 0]
paste textarea "915851//Faceboook//[PERSON_NAME]//9458416353//Construction// loan req-20L// sel…"
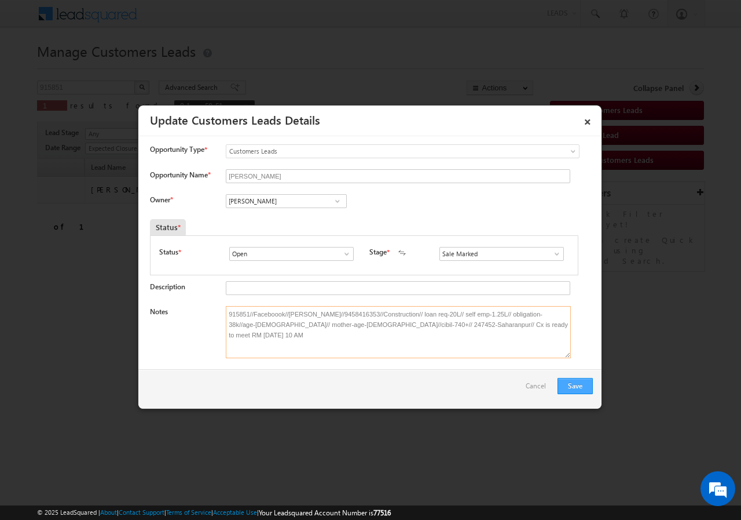
type textarea "915851//Faceboook//[PERSON_NAME]//9458416353//Construction// loan req-20L// sel…"
click at [580, 385] on button "Save" at bounding box center [575, 386] width 35 height 16
